Goal: Task Accomplishment & Management: Use online tool/utility

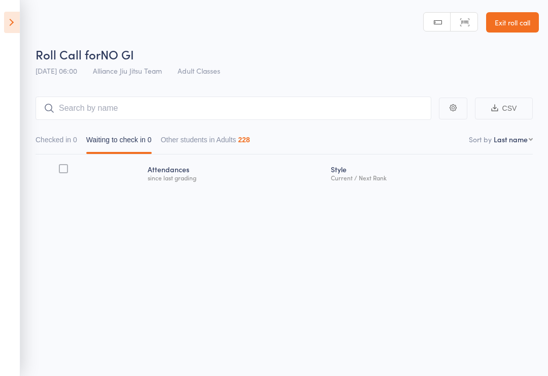
click at [271, 25] on link "Exit roll call" at bounding box center [512, 22] width 53 height 20
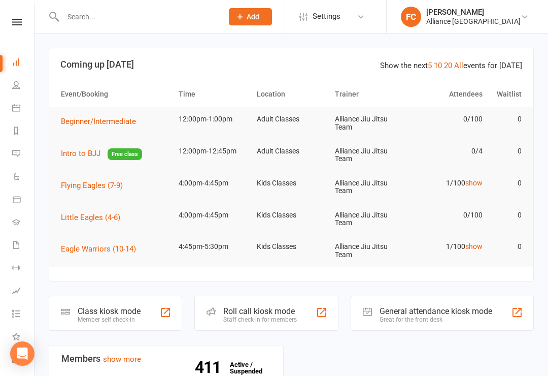
click at [9, 270] on li "Workouts" at bounding box center [17, 268] width 34 height 23
click at [13, 271] on icon at bounding box center [16, 267] width 8 height 8
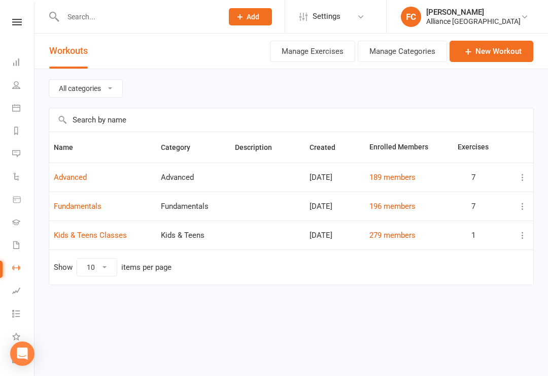
click at [327, 59] on button "Manage Exercises" at bounding box center [312, 51] width 85 height 21
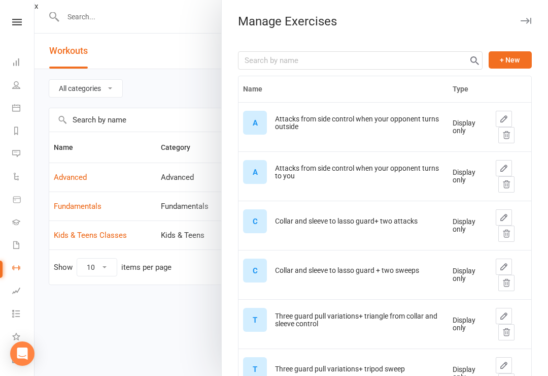
click at [519, 60] on button "+ New" at bounding box center [510, 59] width 43 height 17
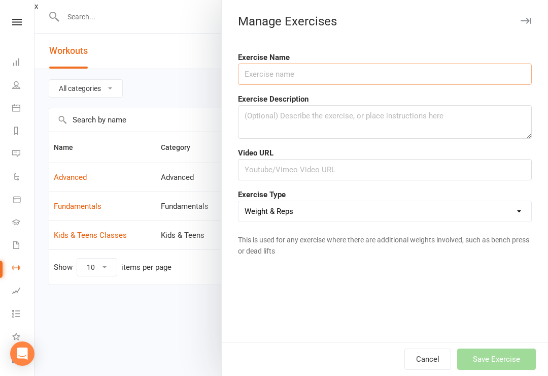
click at [450, 66] on input "text" at bounding box center [385, 73] width 294 height 21
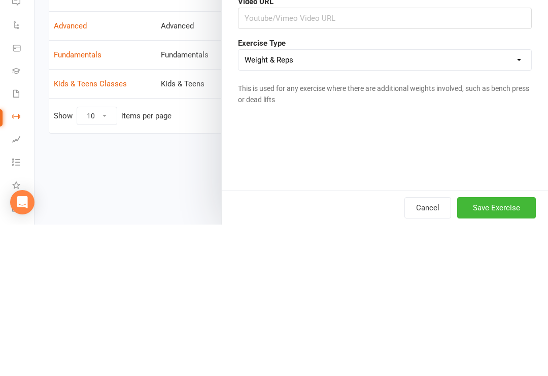
type input "Passing guard drills (advanced)"
click at [523, 201] on select "Weight & Reps Time / Distance Weights, Reps, Time & Distance Just Reps Display …" at bounding box center [385, 211] width 293 height 20
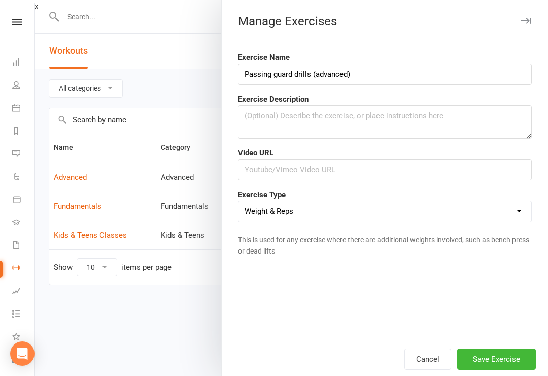
select select "display_only"
click at [303, 173] on input "text" at bounding box center [385, 169] width 294 height 21
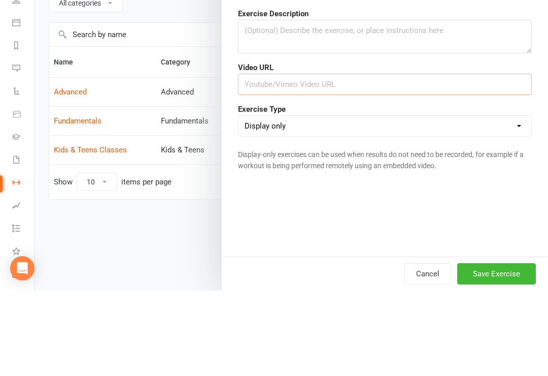
click at [321, 159] on input "text" at bounding box center [385, 169] width 294 height 21
paste input "[URL][DOMAIN_NAME]"
type input "[URL][DOMAIN_NAME]"
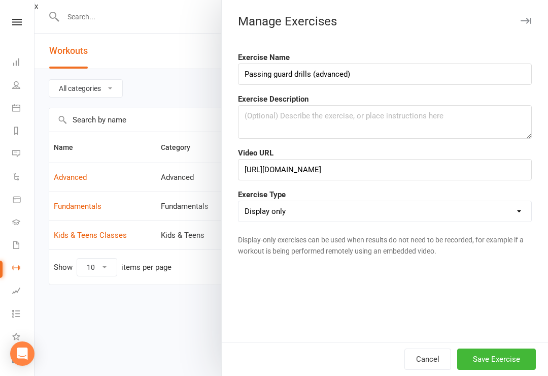
click at [512, 357] on button "Save Exercise" at bounding box center [496, 358] width 79 height 21
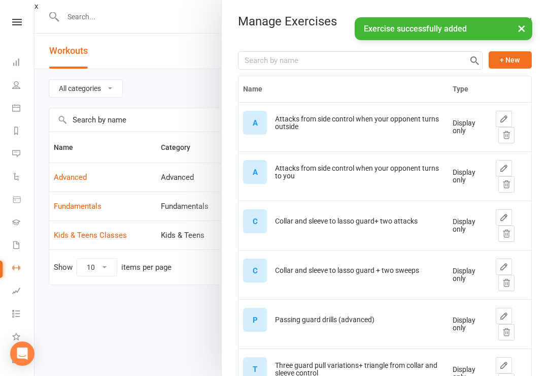
click at [514, 61] on button "+ New" at bounding box center [510, 59] width 43 height 17
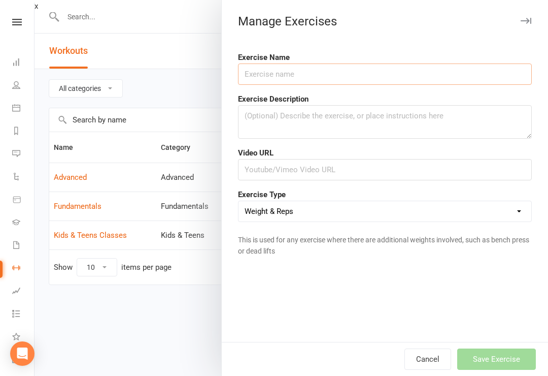
click at [373, 79] on input "text" at bounding box center [385, 73] width 294 height 21
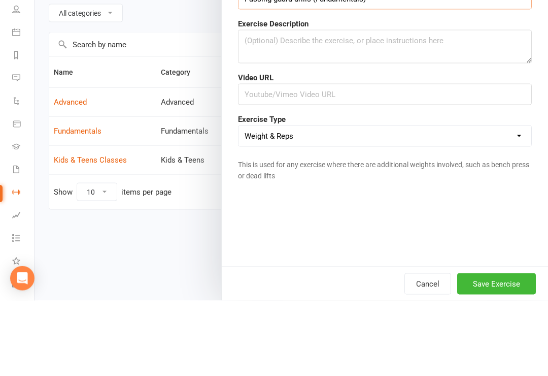
type input "Passing guard drills (Fundamentals)"
click at [514, 201] on select "Weight & Reps Time / Distance Weights, Reps, Time & Distance Just Reps Display …" at bounding box center [385, 211] width 293 height 20
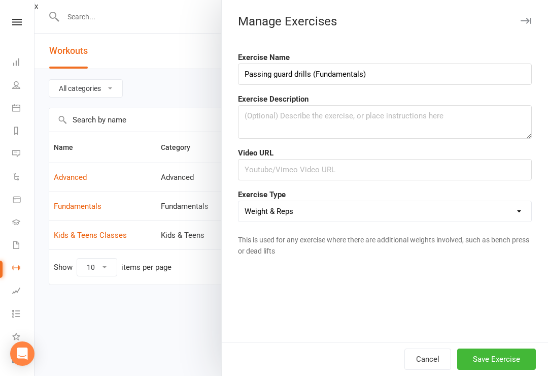
select select "display_only"
click at [310, 171] on input "text" at bounding box center [385, 169] width 294 height 21
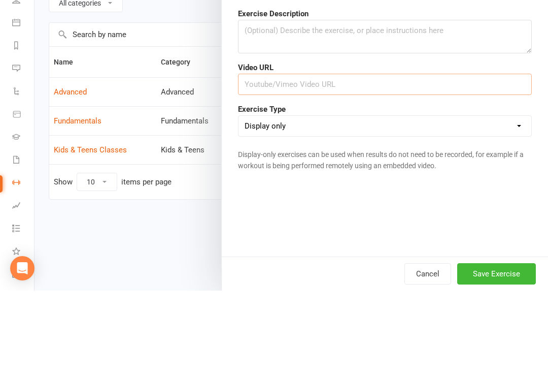
click at [389, 159] on input "text" at bounding box center [385, 169] width 294 height 21
paste input "[URL][DOMAIN_NAME]"
type input "[URL][DOMAIN_NAME]"
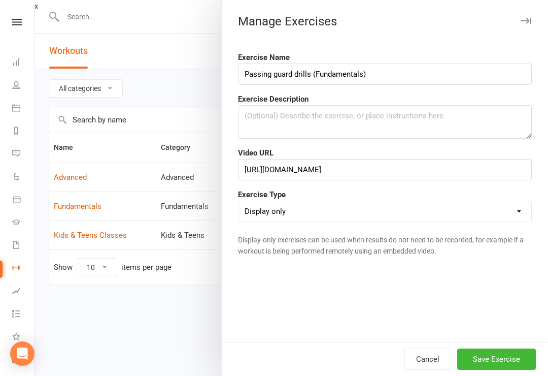
click at [515, 365] on button "Save Exercise" at bounding box center [496, 358] width 79 height 21
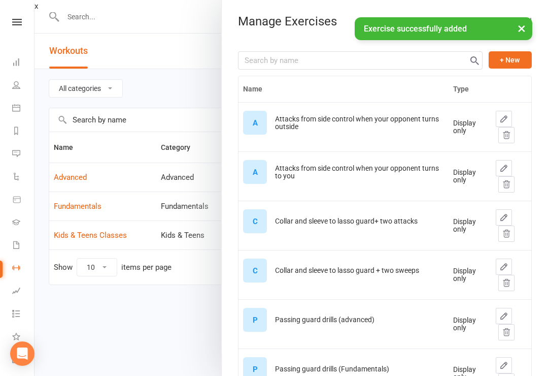
click at [102, 340] on div at bounding box center [292, 188] width 514 height 376
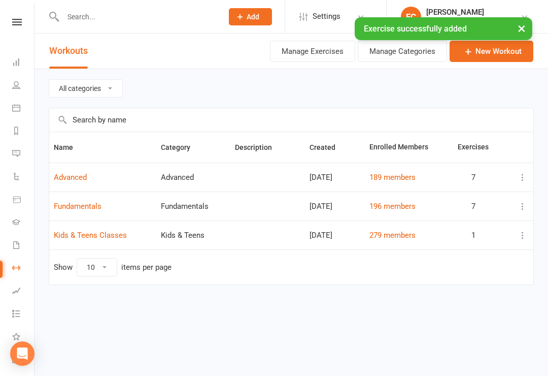
click at [108, 327] on html "Prospect Member Non-attending contact Class / event Appointment Grading event T…" at bounding box center [274, 163] width 548 height 327
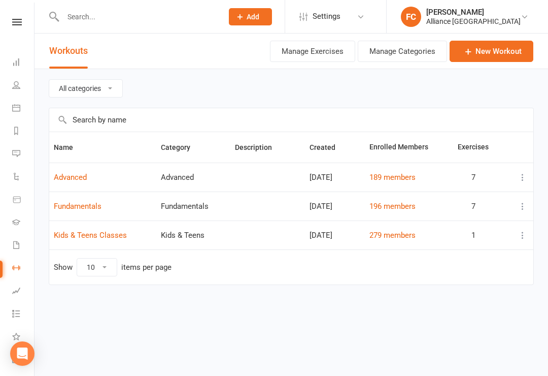
click at [90, 206] on link "Fundamentals" at bounding box center [78, 206] width 48 height 9
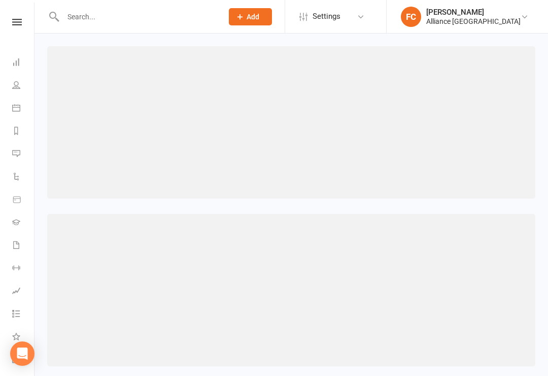
select select "369"
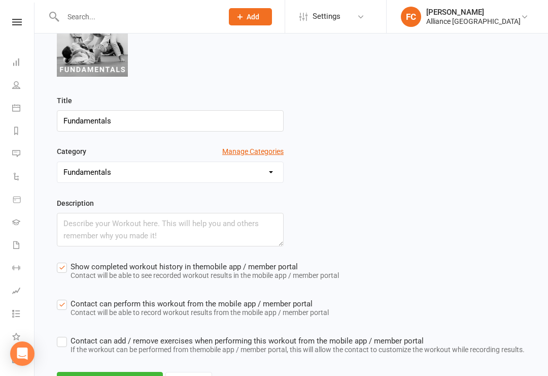
scroll to position [160, 0]
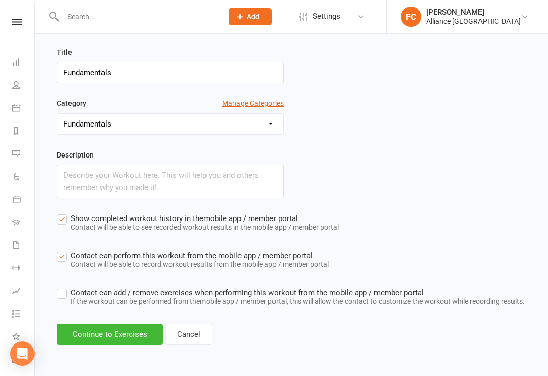
click at [87, 344] on button "Continue to Exercises" at bounding box center [110, 333] width 106 height 21
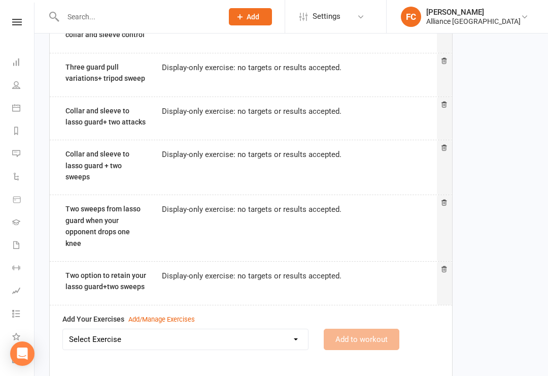
click at [295, 329] on select "Select Exercise Attacks from side control when your opponent turns outside Atta…" at bounding box center [185, 339] width 245 height 20
select select "12230"
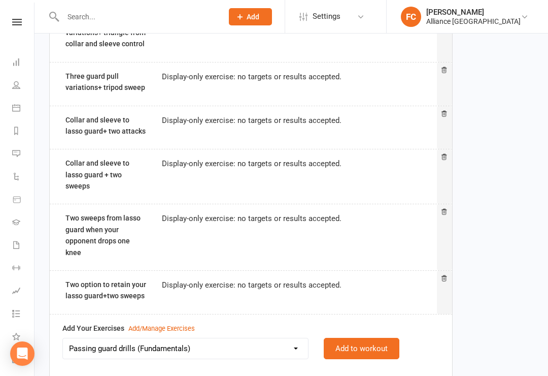
scroll to position [192, 0]
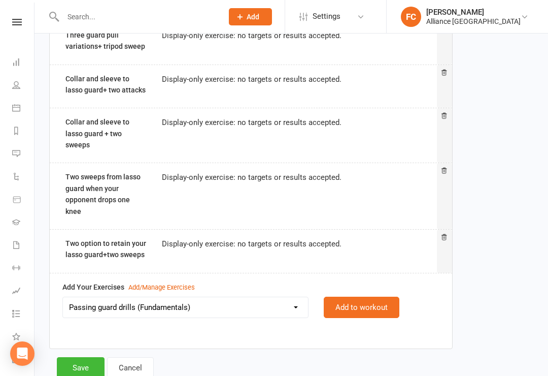
click at [376, 296] on button "Add to workout" at bounding box center [362, 306] width 76 height 21
select select
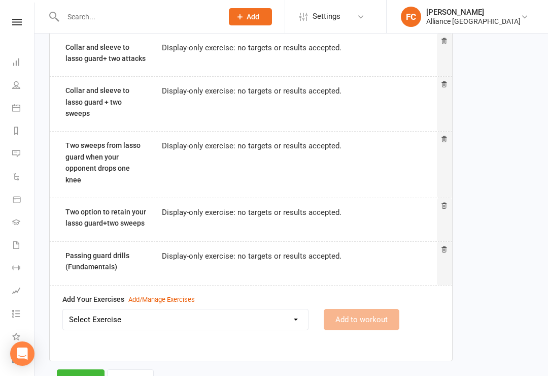
scroll to position [235, 0]
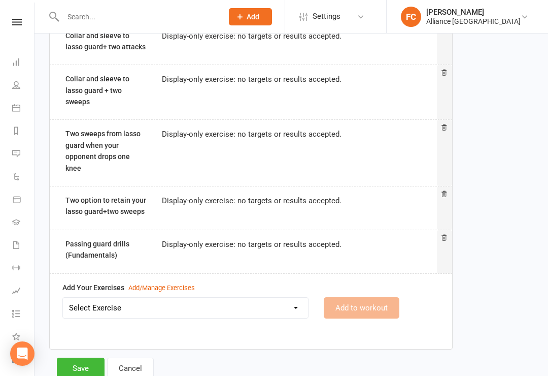
click at [80, 357] on button "Save" at bounding box center [81, 367] width 48 height 21
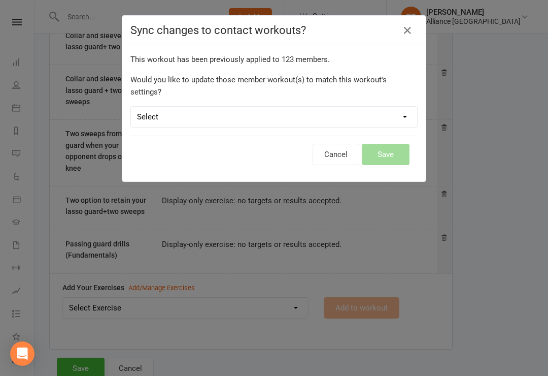
click at [399, 107] on select "Select Leave member workouts unchanged Sync workout + exercise settings to memb…" at bounding box center [274, 117] width 286 height 20
select select "workout_and_exercises"
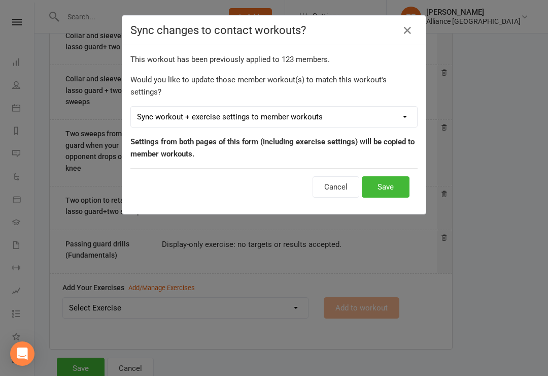
click at [387, 176] on button "Save" at bounding box center [386, 186] width 48 height 21
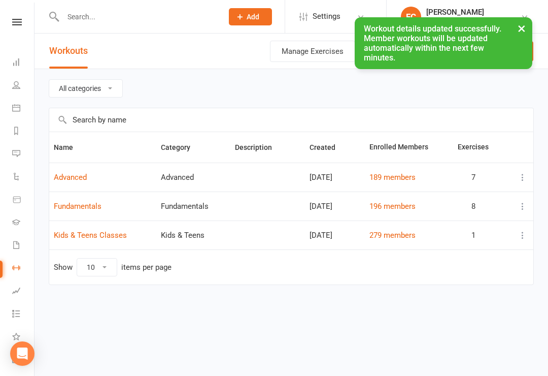
click at [79, 177] on link "Advanced" at bounding box center [70, 177] width 33 height 9
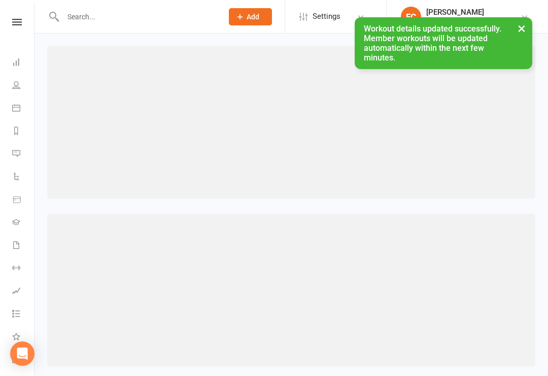
select select "442"
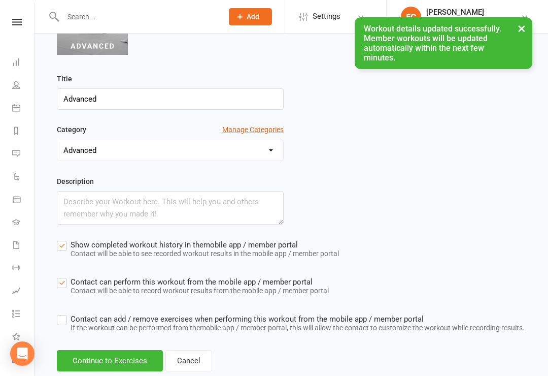
scroll to position [140, 0]
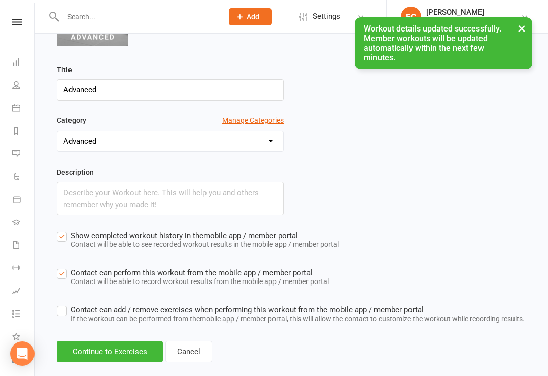
click at [136, 362] on button "Continue to Exercises" at bounding box center [110, 351] width 106 height 21
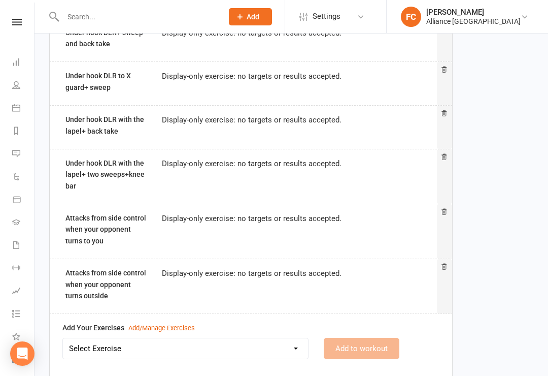
click at [296, 349] on select "Select Exercise Attacks from side control when your opponent turns outside Atta…" at bounding box center [185, 348] width 245 height 20
select select "12229"
click at [371, 340] on button "Add to workout" at bounding box center [362, 348] width 76 height 21
select select
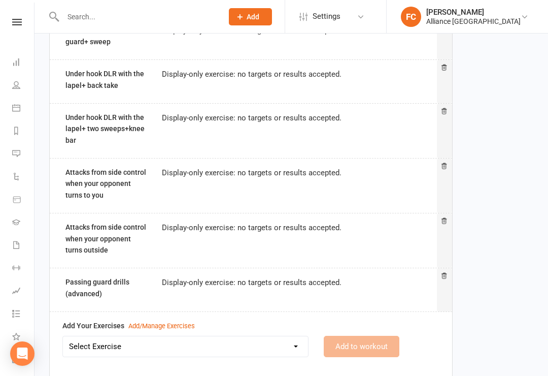
scroll to position [246, 0]
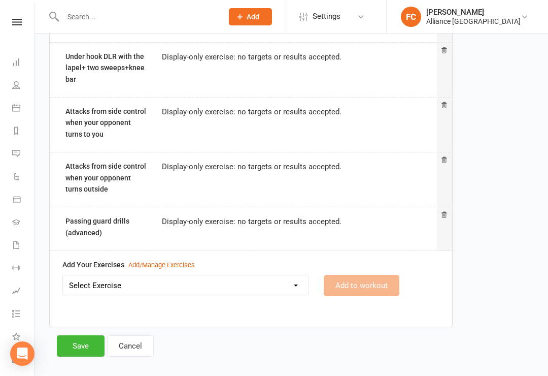
click at [82, 345] on button "Save" at bounding box center [81, 345] width 48 height 21
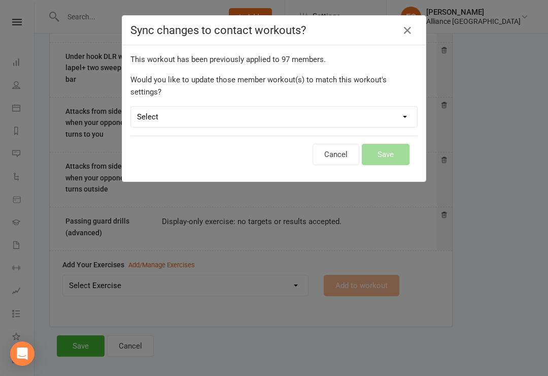
click at [402, 107] on select "Select Leave member workouts unchanged Sync workout + exercise settings to memb…" at bounding box center [274, 117] width 286 height 20
select select "workout_and_exercises"
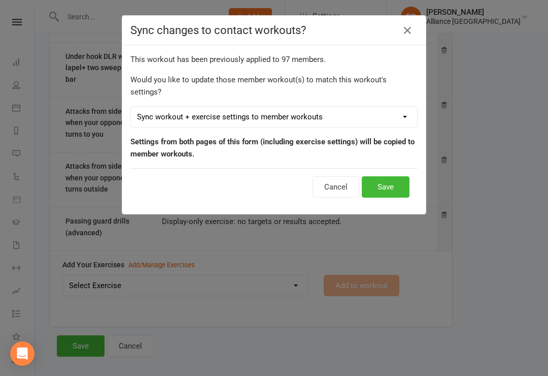
click at [391, 176] on button "Save" at bounding box center [386, 186] width 48 height 21
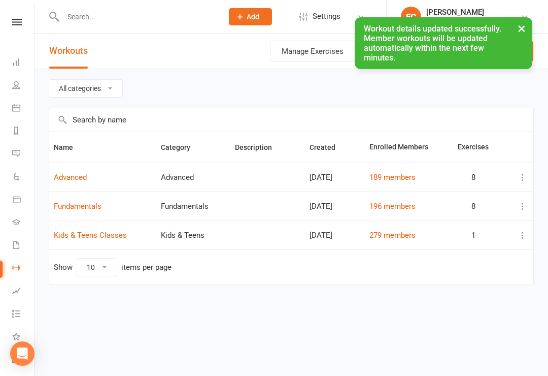
click at [13, 17] on div "× Workout details updated successfully. Member workouts will be updated automat…" at bounding box center [267, 17] width 535 height 0
